Goal: Task Accomplishment & Management: Complete application form

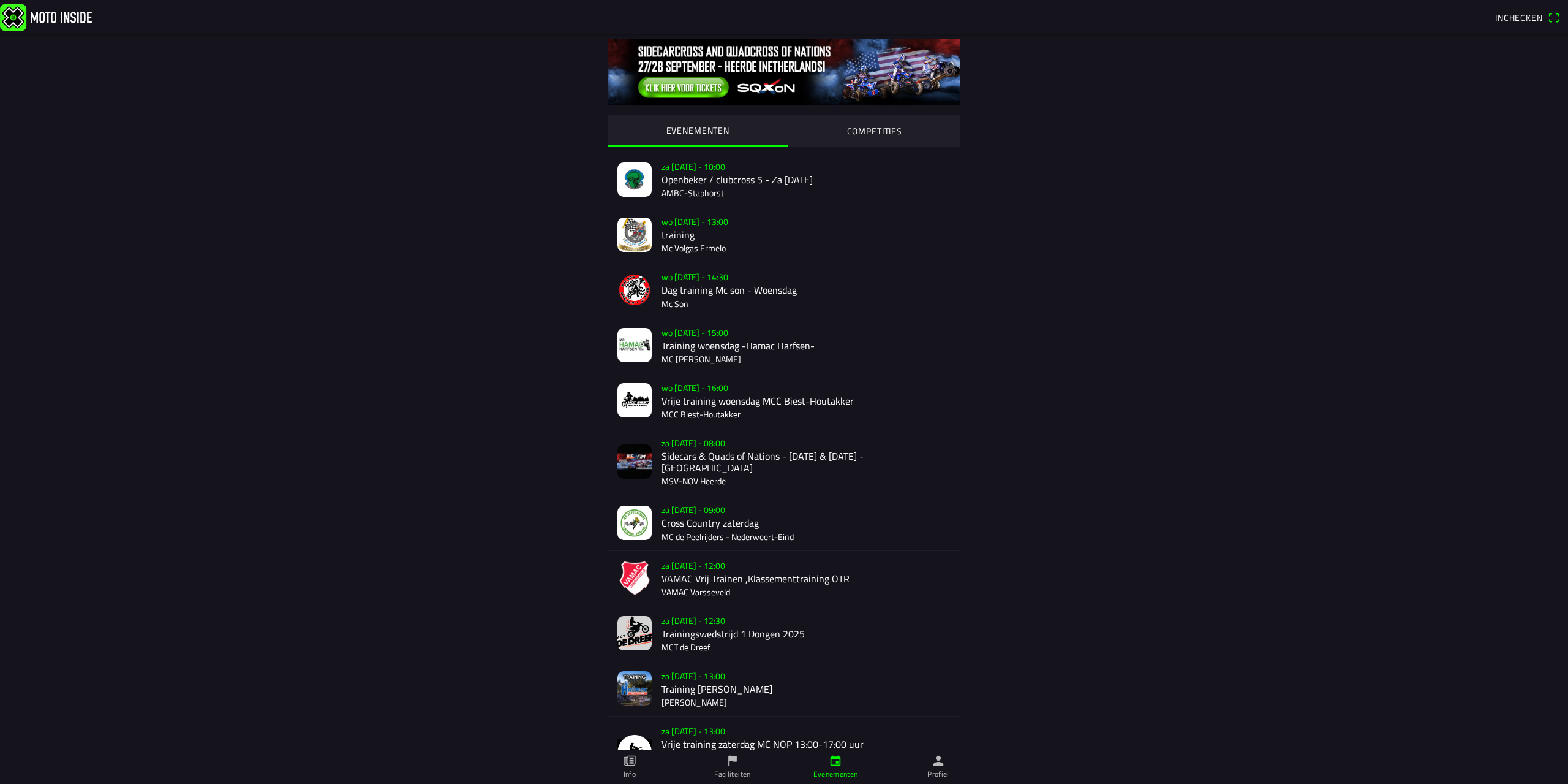
click at [944, 773] on ion-label "Profiel" at bounding box center [938, 773] width 22 height 11
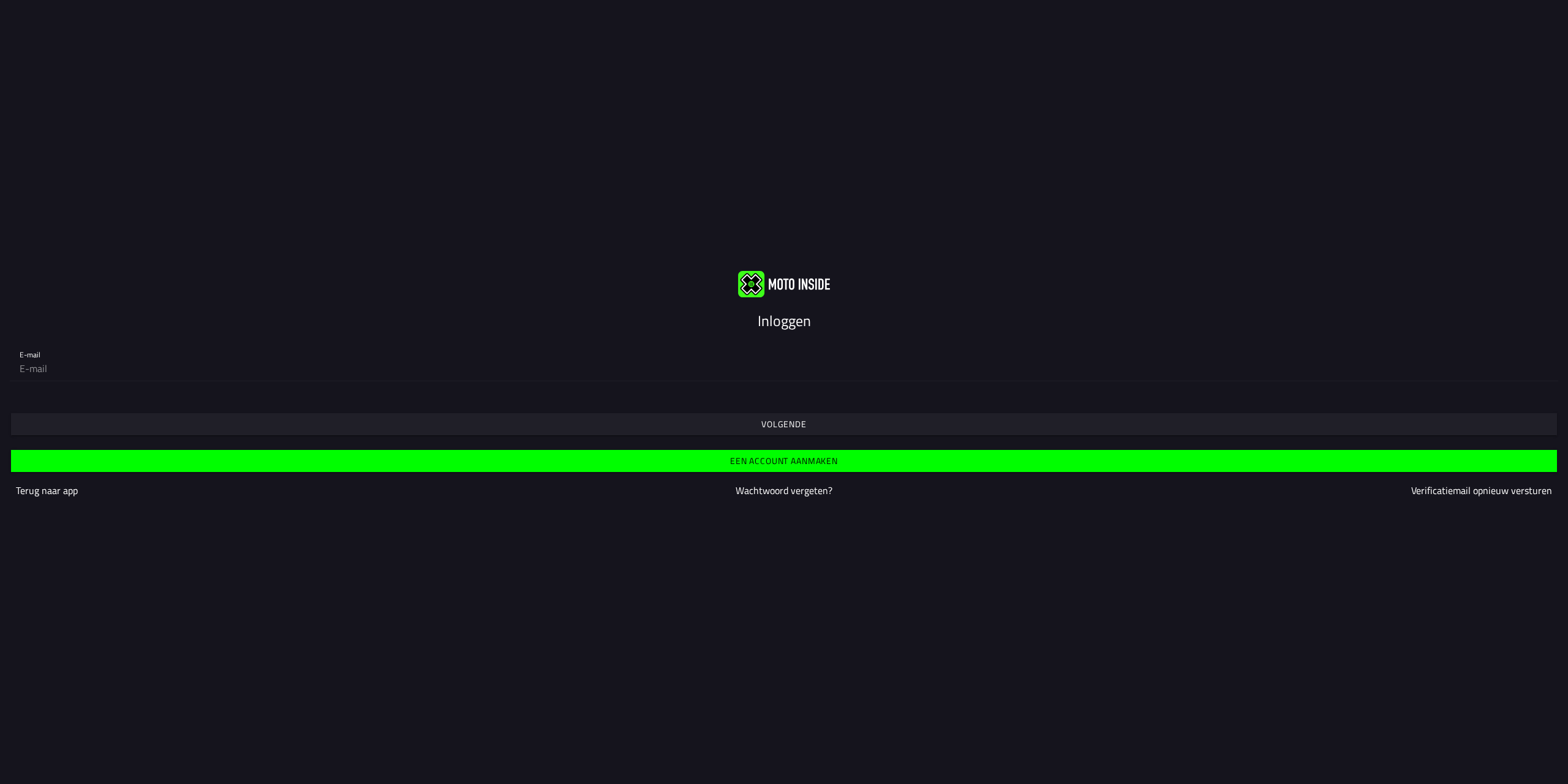
click at [0, 0] on slot "Terug naar app" at bounding box center [0, 0] width 0 height 0
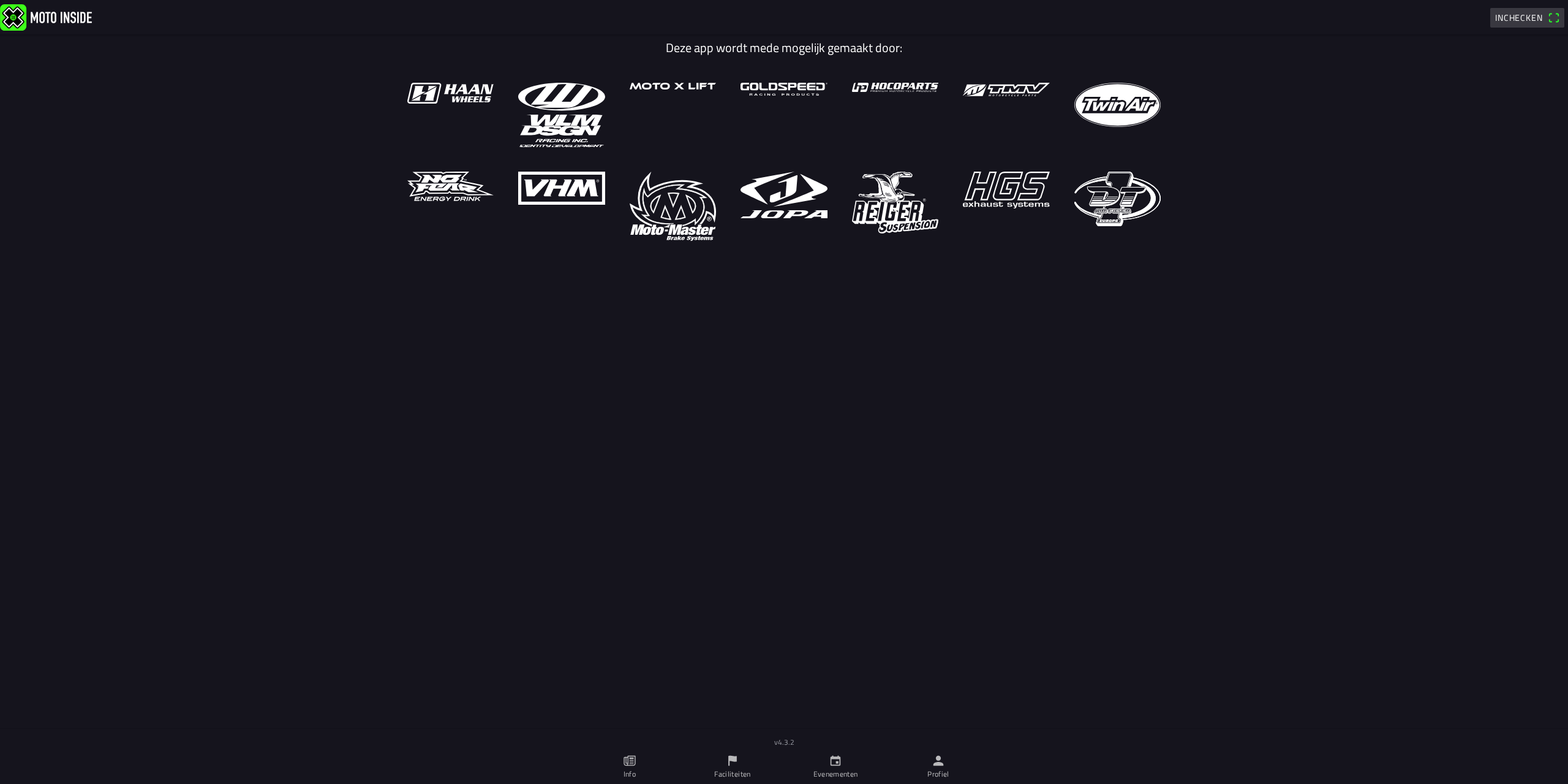
click at [1527, 19] on span "Inchecken" at bounding box center [1519, 18] width 47 height 13
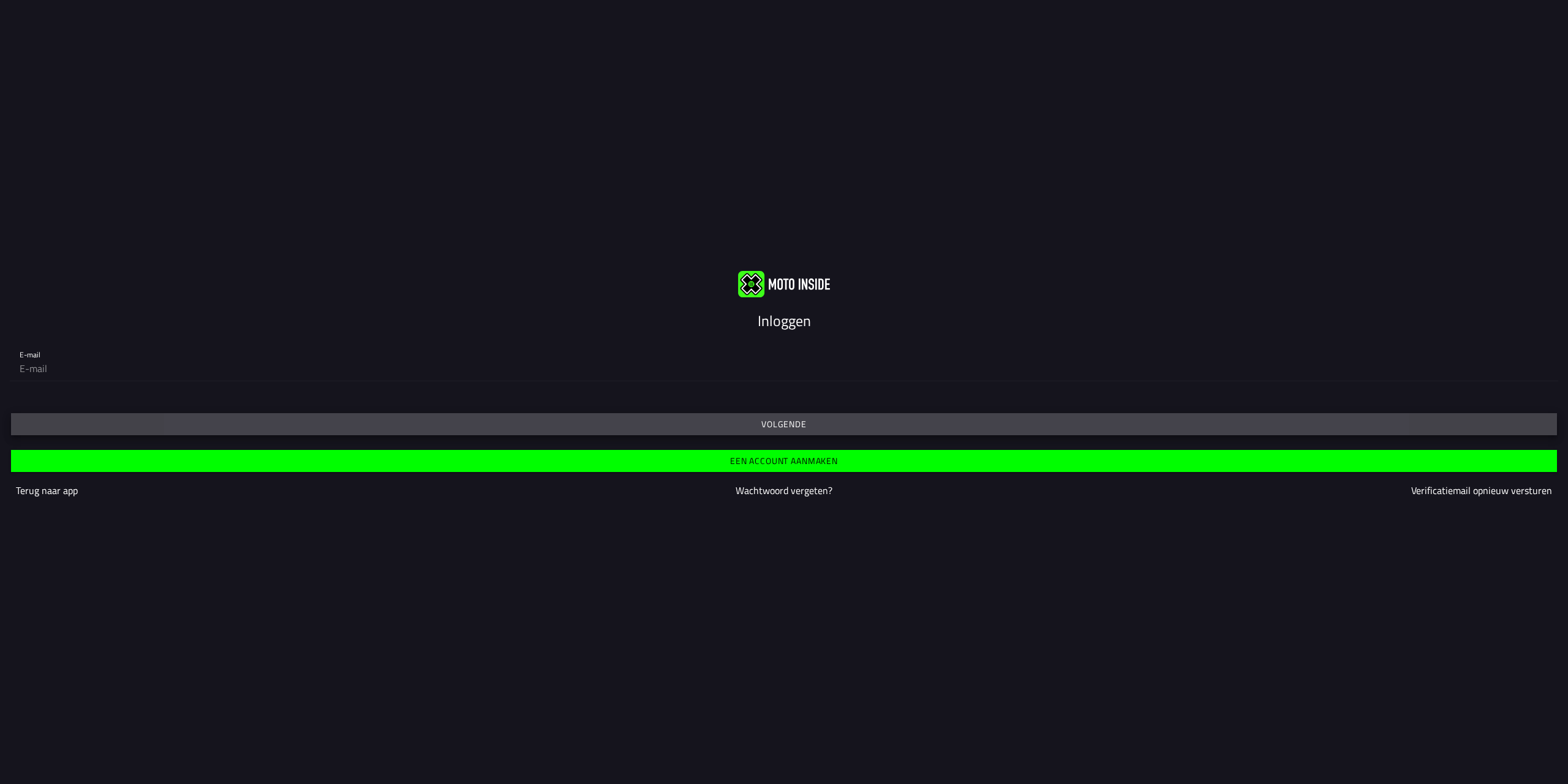
click at [0, 0] on slot "Volgende" at bounding box center [0, 0] width 0 height 0
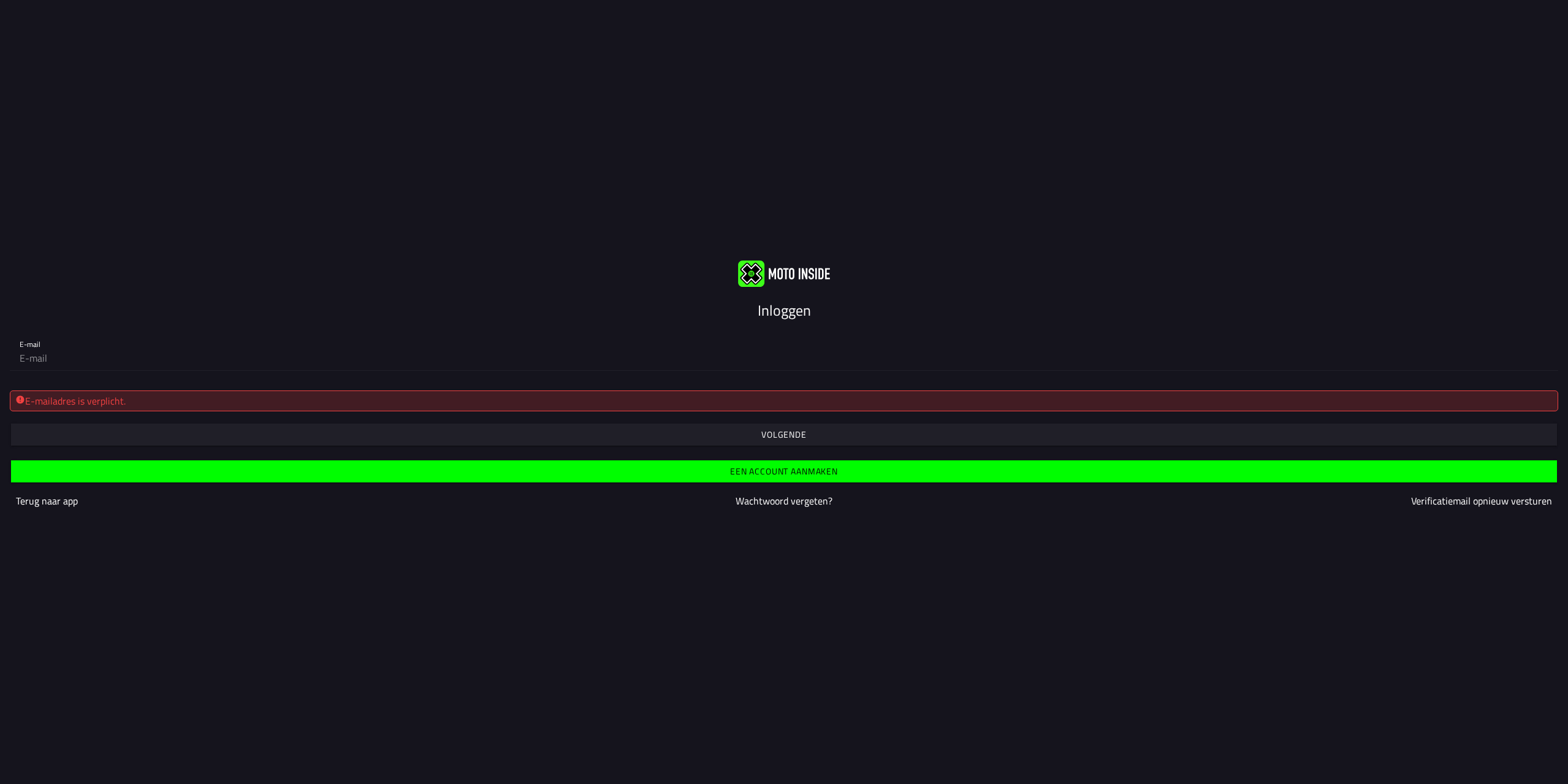
click at [0, 0] on slot "Een account aanmaken" at bounding box center [0, 0] width 0 height 0
